Goal: Complete application form: Complete application form

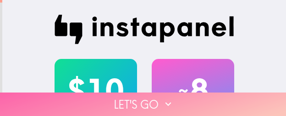
click at [59, 100] on button "Let's go" at bounding box center [143, 103] width 286 height 23
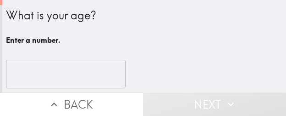
click at [28, 73] on input "number" at bounding box center [66, 74] width 120 height 28
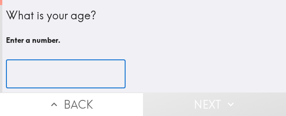
paste input "42"
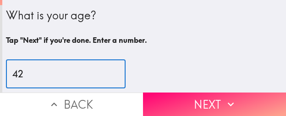
type input "42"
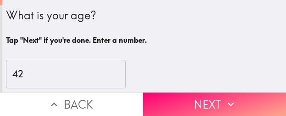
click at [191, 101] on button "Next" at bounding box center [214, 103] width 143 height 23
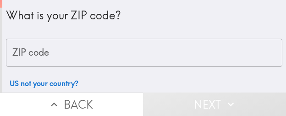
click at [96, 57] on input "ZIP code" at bounding box center [144, 53] width 277 height 28
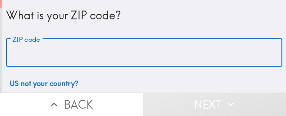
paste input "33611"
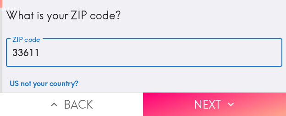
type input "33611"
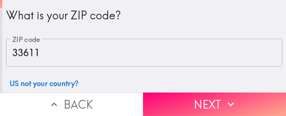
drag, startPoint x: 171, startPoint y: 89, endPoint x: 154, endPoint y: 110, distance: 27.4
click at [171, 92] on button "Next" at bounding box center [214, 103] width 143 height 23
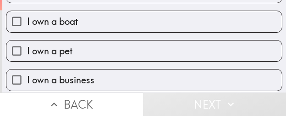
scroll to position [92, 0]
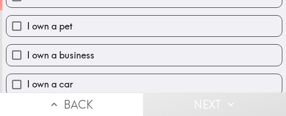
click at [106, 55] on label "I own a business" at bounding box center [144, 55] width 276 height 21
click at [27, 55] on input "I own a business" at bounding box center [16, 55] width 21 height 21
checkbox input "true"
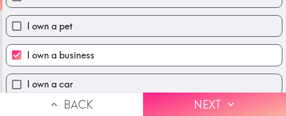
click at [187, 92] on button "Next" at bounding box center [214, 103] width 143 height 23
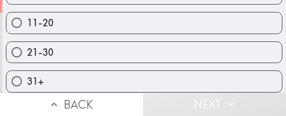
scroll to position [117, 0]
click at [67, 71] on label "31+" at bounding box center [144, 81] width 276 height 21
click at [27, 71] on input "31+" at bounding box center [16, 81] width 21 height 21
radio input "true"
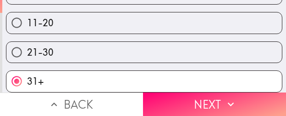
click at [182, 94] on button "Next" at bounding box center [214, 103] width 143 height 23
